Goal: Check status: Check status

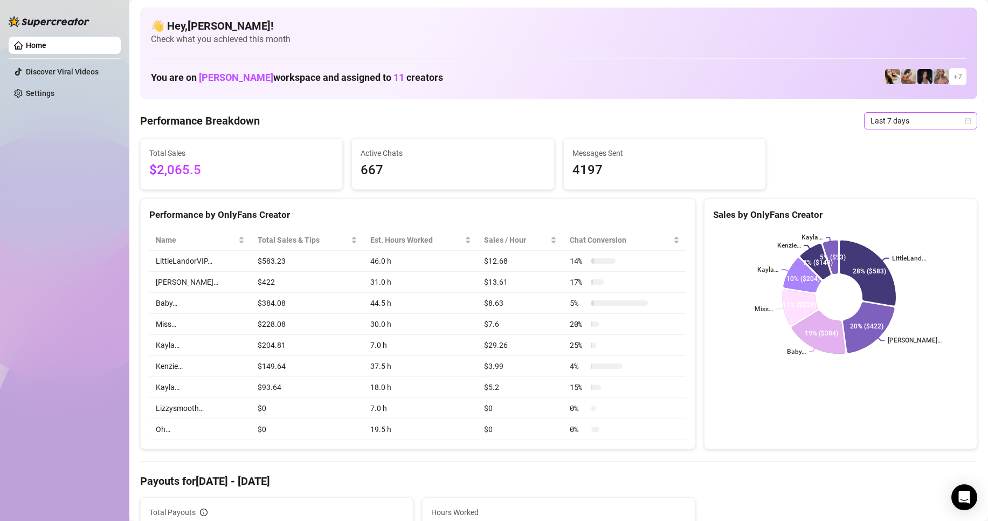
click at [882, 126] on span "Last 7 days" at bounding box center [921, 121] width 100 height 16
click at [888, 213] on div "Custom date" at bounding box center [912, 211] width 96 height 12
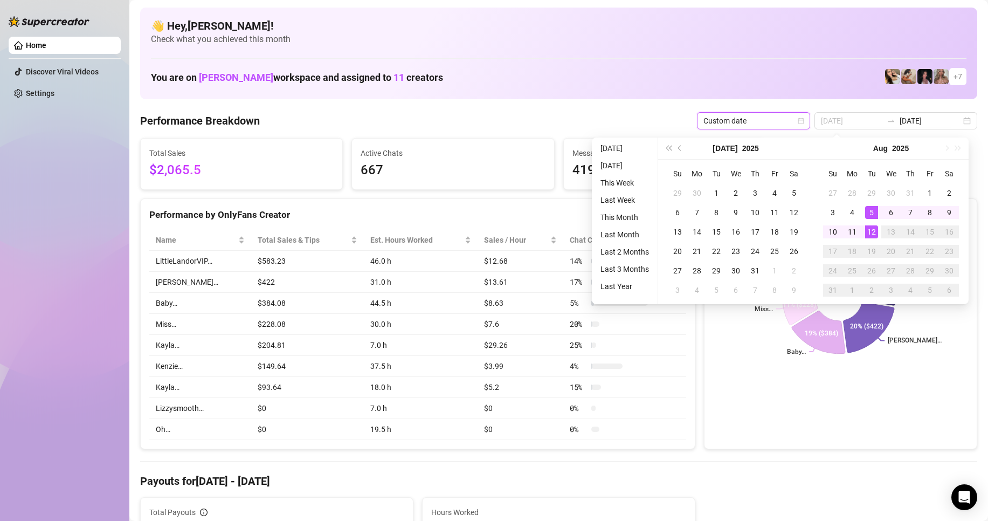
type input "[DATE]"
click at [874, 232] on div "12" at bounding box center [871, 231] width 13 height 13
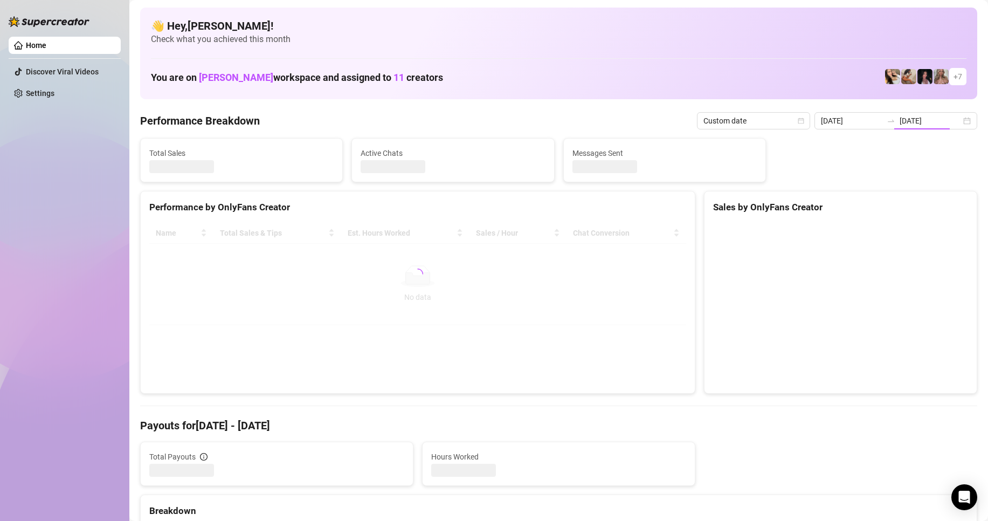
type input "[DATE]"
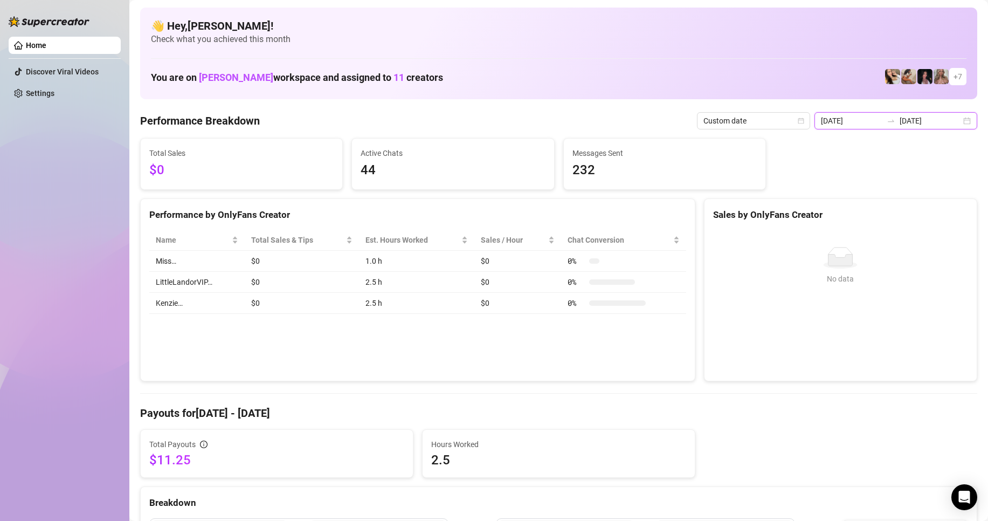
click at [834, 120] on input "[DATE]" at bounding box center [851, 121] width 61 height 12
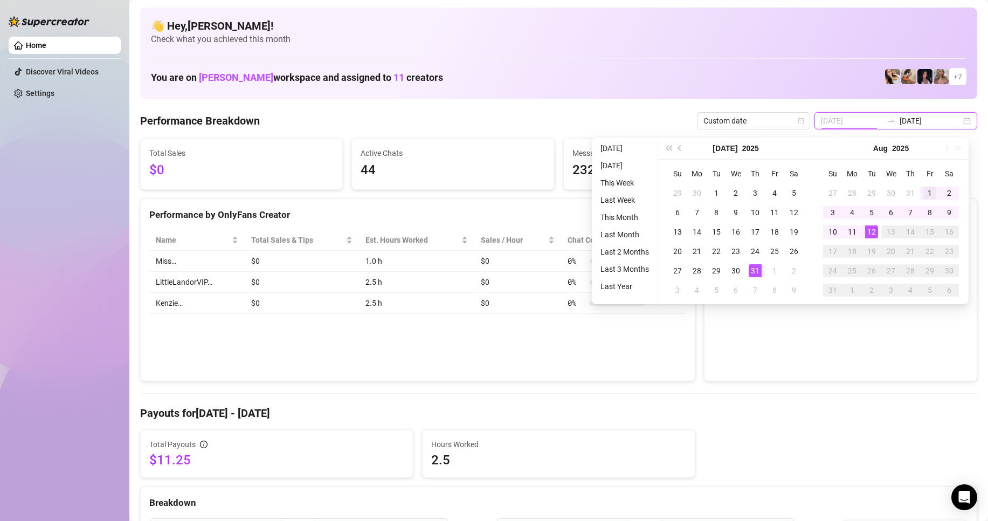
type input "[DATE]"
click at [930, 194] on div "1" at bounding box center [930, 193] width 13 height 13
type input "[DATE]"
click at [865, 231] on div "12" at bounding box center [871, 231] width 13 height 13
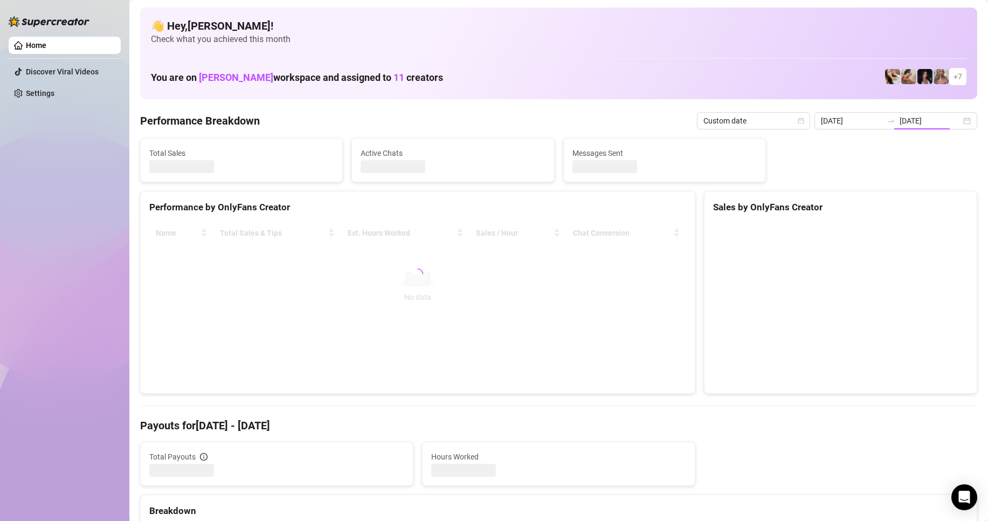
type input "[DATE]"
